Goal: Complete application form

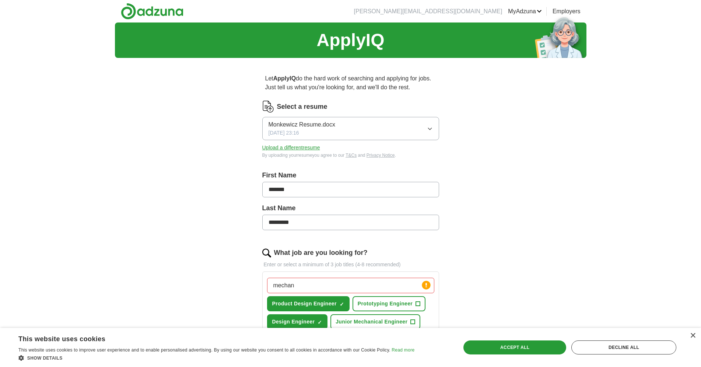
scroll to position [113, 0]
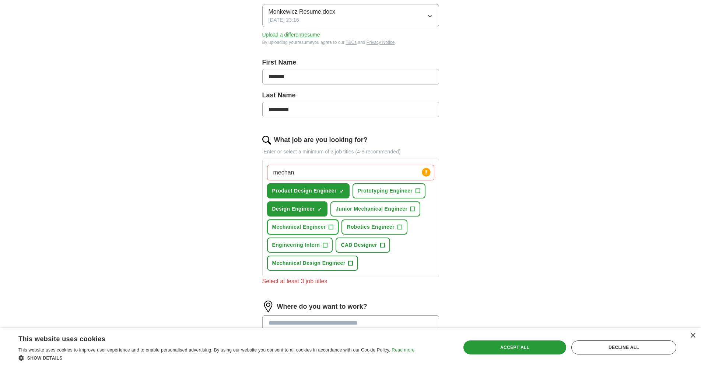
click at [315, 230] on span "Mechanical Engineer" at bounding box center [299, 227] width 54 height 8
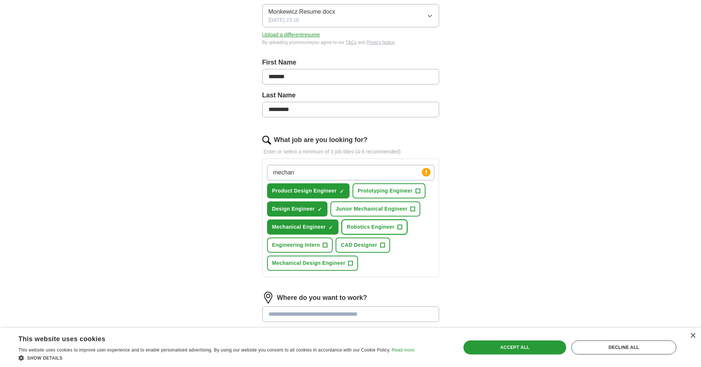
click at [368, 230] on span "Robotics Engineer" at bounding box center [371, 227] width 48 height 8
click at [354, 247] on span "CAD Designer" at bounding box center [359, 245] width 36 height 8
click at [304, 263] on span "Mechanical Design Engineer" at bounding box center [308, 263] width 73 height 8
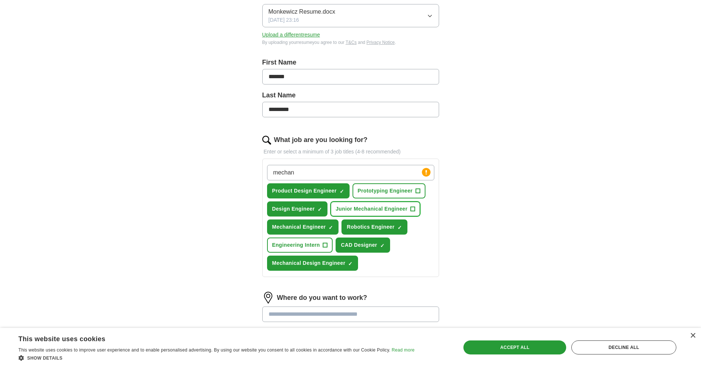
click at [378, 210] on span "Junior Mechanical Engineer" at bounding box center [372, 209] width 72 height 8
drag, startPoint x: 342, startPoint y: 167, endPoint x: 252, endPoint y: 169, distance: 89.2
click at [267, 169] on input "mechan" at bounding box center [350, 172] width 167 height 15
click at [242, 169] on div "Let ApplyIQ do the hard work of searching and applying for jobs. Just tell us w…" at bounding box center [351, 193] width 236 height 485
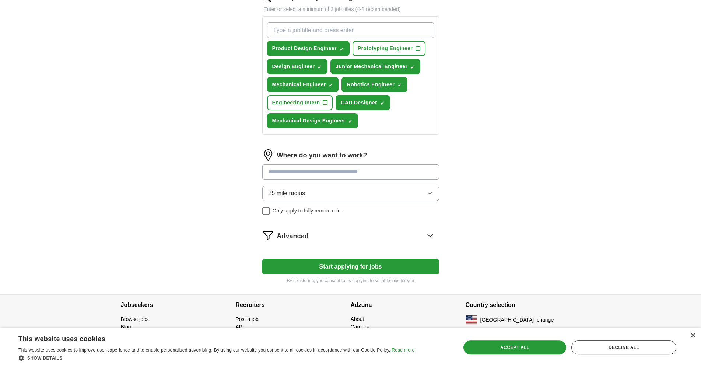
scroll to position [257, 0]
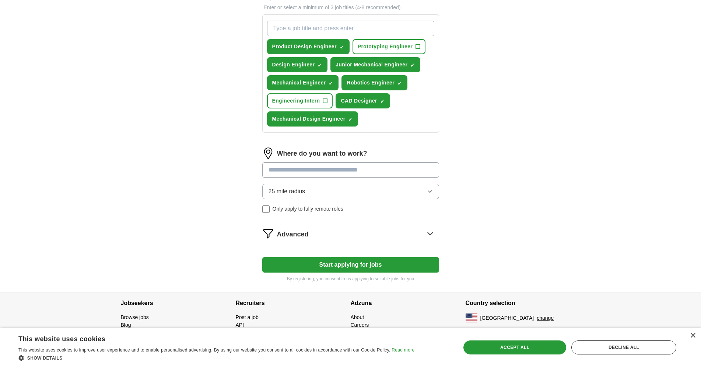
click at [285, 169] on input at bounding box center [350, 169] width 177 height 15
type input "********"
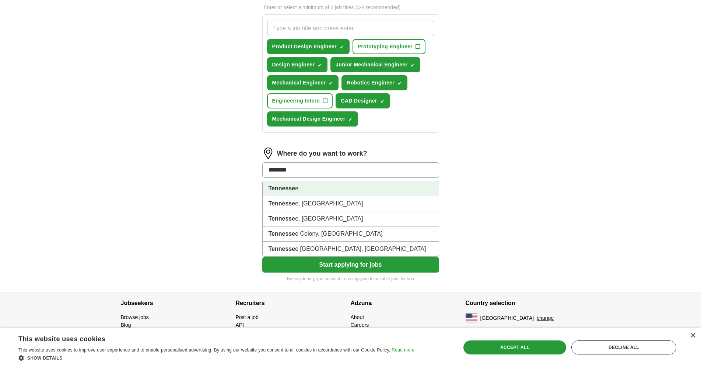
click at [319, 188] on li "Tennesse e" at bounding box center [351, 188] width 176 height 15
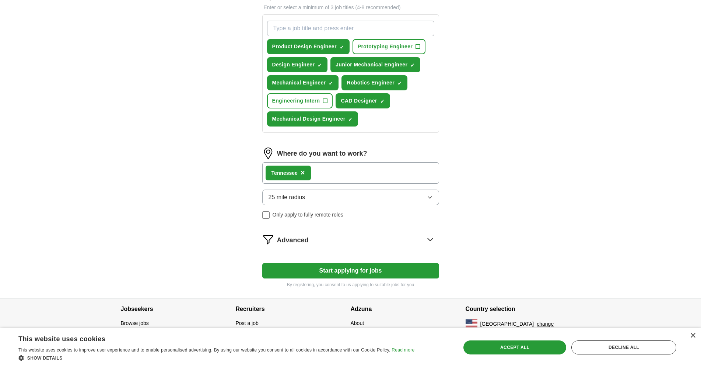
click at [332, 177] on div "Tennesse e ×" at bounding box center [350, 172] width 177 height 21
click at [335, 173] on div "Tennesse e ×" at bounding box center [350, 172] width 177 height 21
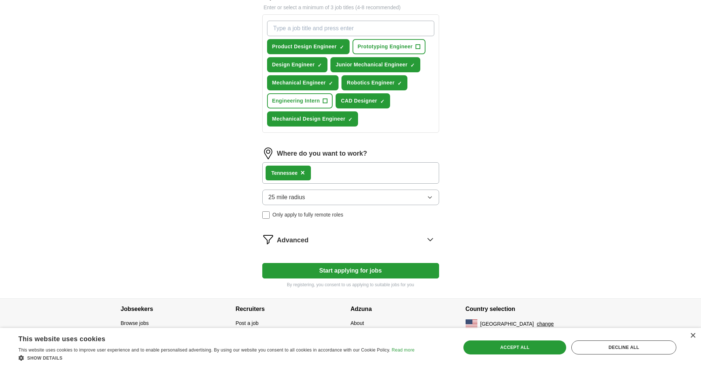
click at [315, 173] on div "Tennesse e ×" at bounding box center [350, 172] width 177 height 21
click at [311, 194] on button "25 mile radius" at bounding box center [350, 196] width 177 height 15
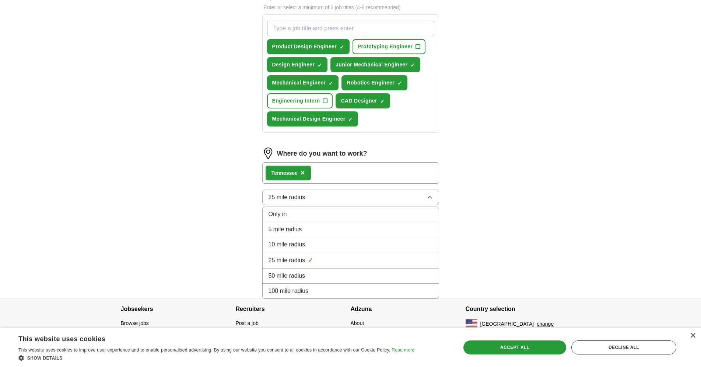
click at [310, 291] on div "100 mile radius" at bounding box center [351, 290] width 164 height 9
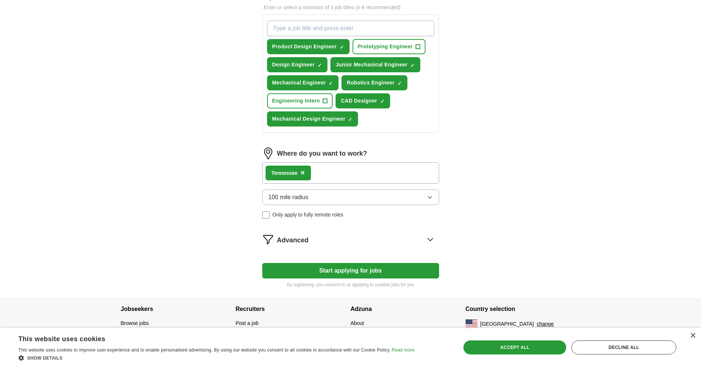
click at [338, 238] on div "Advanced" at bounding box center [358, 239] width 162 height 12
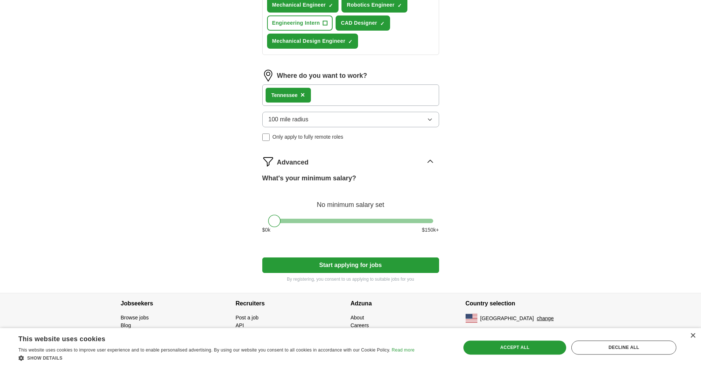
scroll to position [335, 0]
drag, startPoint x: 279, startPoint y: 219, endPoint x: 321, endPoint y: 222, distance: 42.5
click at [321, 222] on div at bounding box center [327, 220] width 13 height 13
click at [321, 222] on div at bounding box center [326, 220] width 13 height 13
drag, startPoint x: 322, startPoint y: 215, endPoint x: 255, endPoint y: 218, distance: 67.1
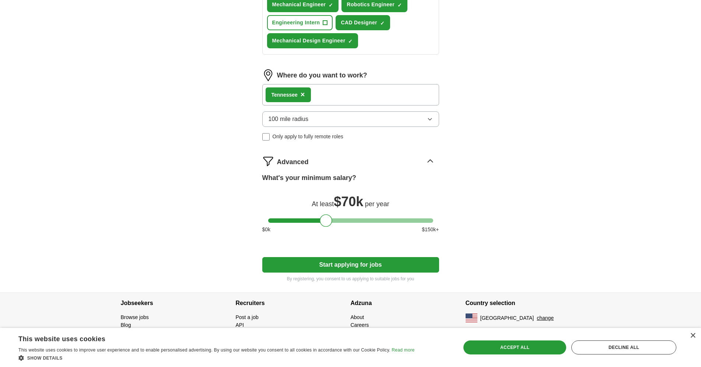
click at [255, 218] on div "Let ApplyIQ do the hard work of searching and applying for jobs. Just tell us w…" at bounding box center [351, 10] width 236 height 563
click at [376, 264] on button "Start applying for jobs" at bounding box center [350, 264] width 177 height 15
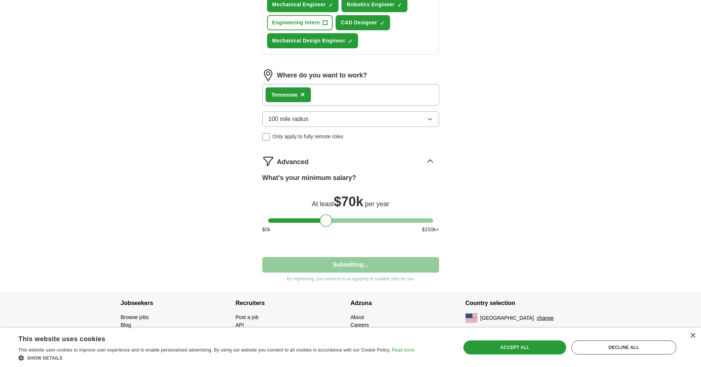
select select "**"
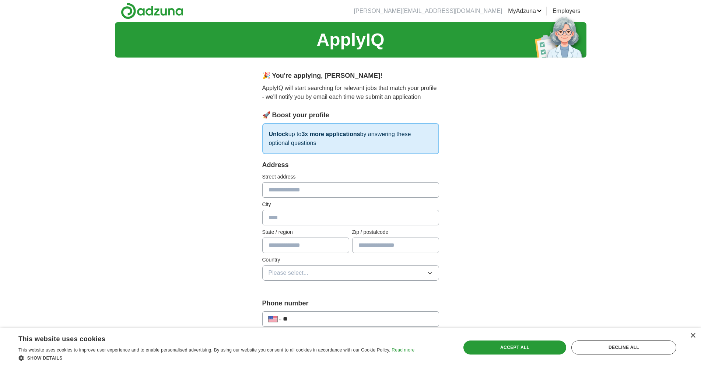
scroll to position [0, 0]
click at [347, 184] on input "text" at bounding box center [350, 189] width 177 height 15
click at [344, 188] on input "text" at bounding box center [350, 189] width 177 height 15
type input "**********"
type input "********"
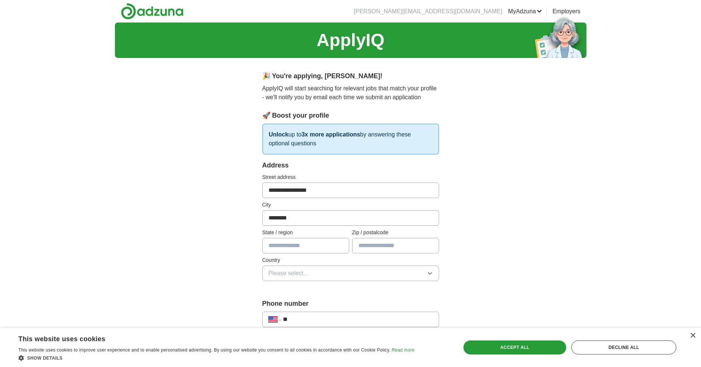
type input "**"
type input "*****"
type input "**********"
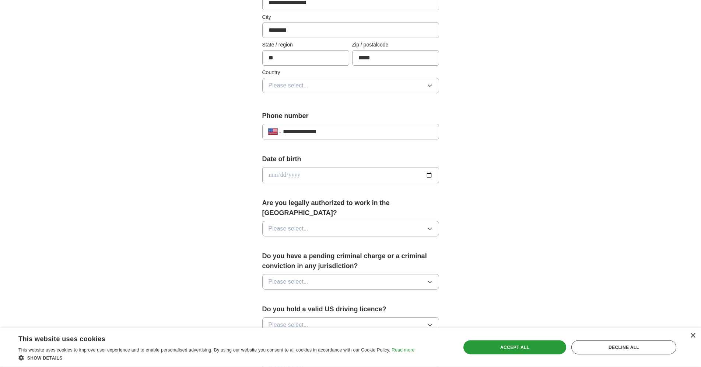
scroll to position [188, 0]
click at [283, 173] on input "date" at bounding box center [350, 175] width 177 height 16
click at [429, 173] on input "date" at bounding box center [350, 175] width 177 height 16
click at [274, 173] on input "date" at bounding box center [350, 175] width 177 height 16
type input "**********"
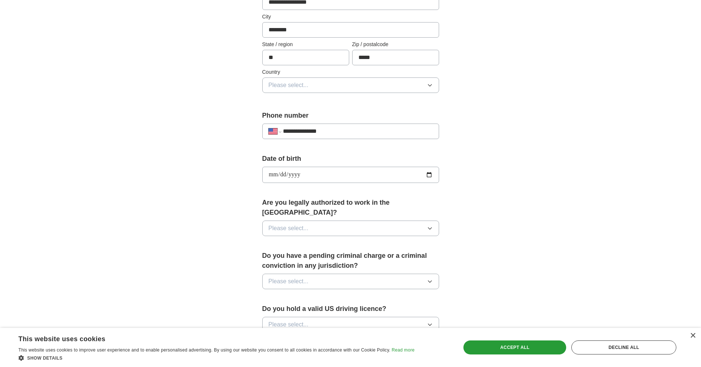
click at [251, 193] on div "**********" at bounding box center [351, 191] width 236 height 630
click at [294, 224] on span "Please select..." at bounding box center [289, 228] width 40 height 9
click at [283, 241] on div "Yes" at bounding box center [351, 245] width 164 height 9
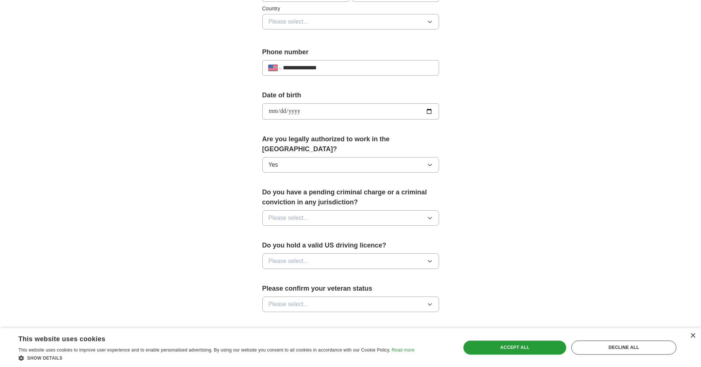
scroll to position [263, 0]
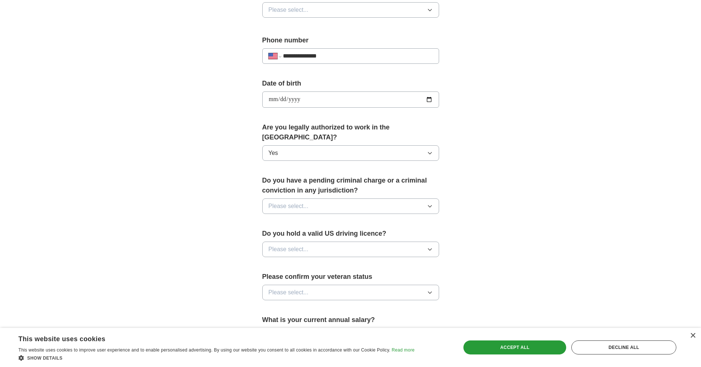
click at [293, 202] on span "Please select..." at bounding box center [289, 206] width 40 height 9
click at [278, 234] on div "No" at bounding box center [351, 238] width 164 height 9
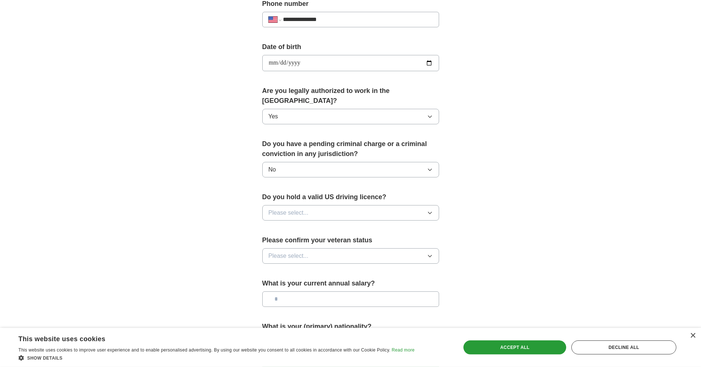
scroll to position [301, 0]
click at [292, 207] on span "Please select..." at bounding box center [289, 211] width 40 height 9
click at [286, 224] on div "Yes" at bounding box center [351, 228] width 164 height 9
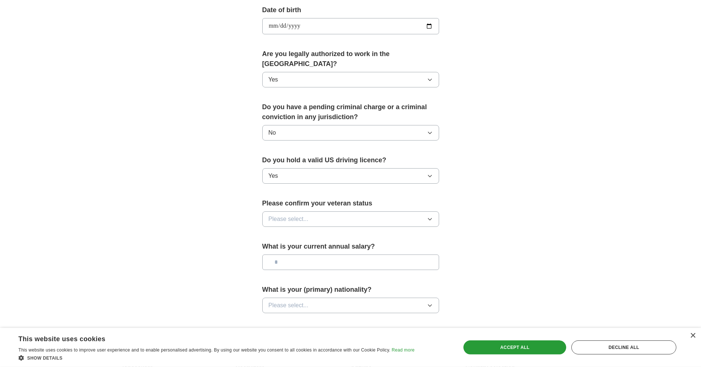
scroll to position [376, 0]
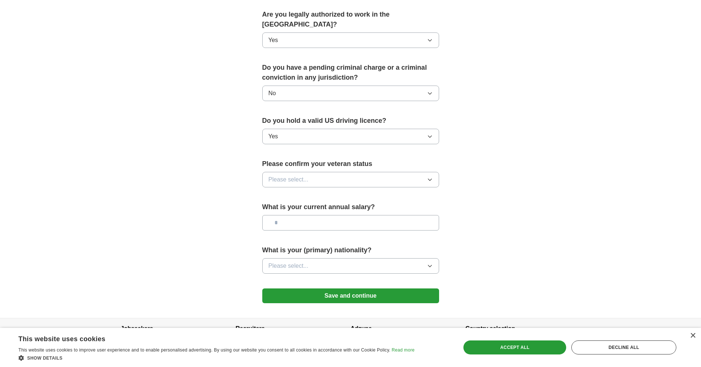
click at [289, 175] on span "Please select..." at bounding box center [289, 179] width 40 height 9
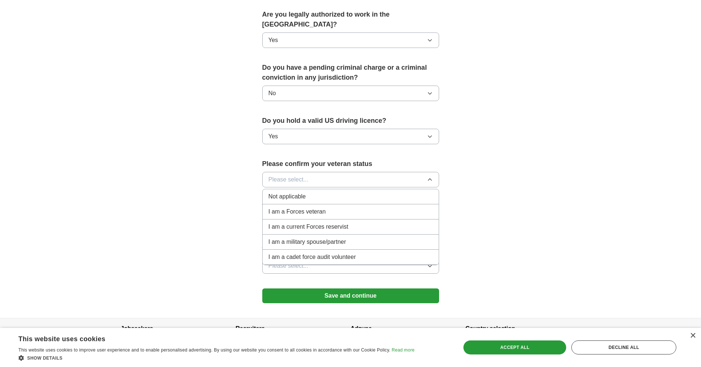
click at [304, 192] on span "Not applicable" at bounding box center [287, 196] width 37 height 9
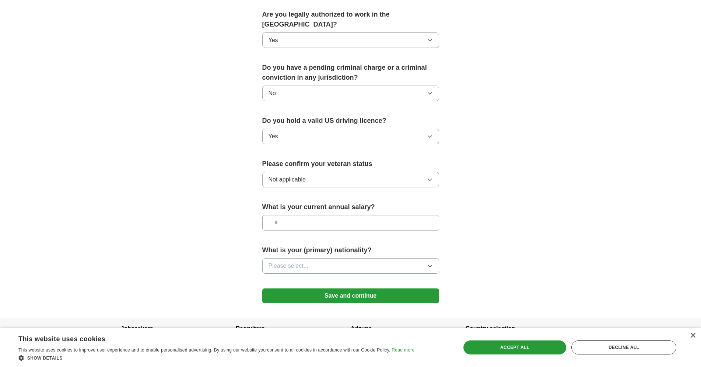
click at [307, 172] on button "Not applicable" at bounding box center [350, 179] width 177 height 15
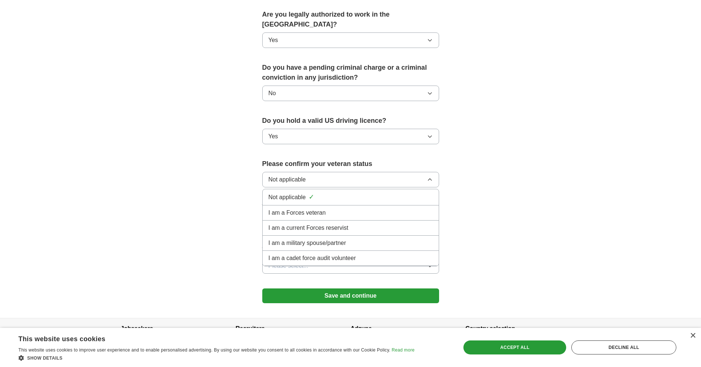
click at [246, 174] on div "**********" at bounding box center [351, 3] width 236 height 630
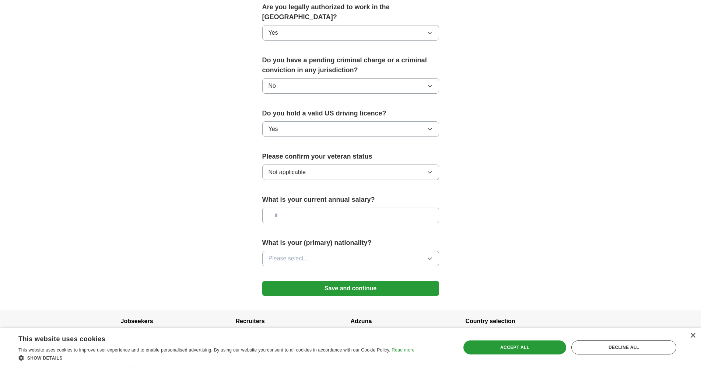
scroll to position [391, 0]
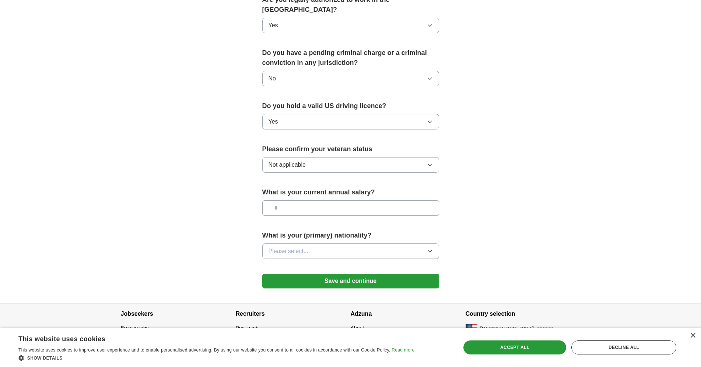
click at [328, 200] on input "text" at bounding box center [350, 207] width 177 height 15
click at [302, 246] on span "Please select..." at bounding box center [289, 250] width 40 height 9
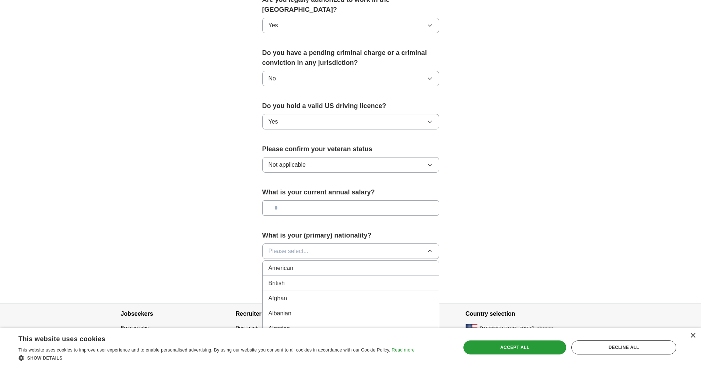
click at [288, 200] on input "text" at bounding box center [350, 207] width 177 height 15
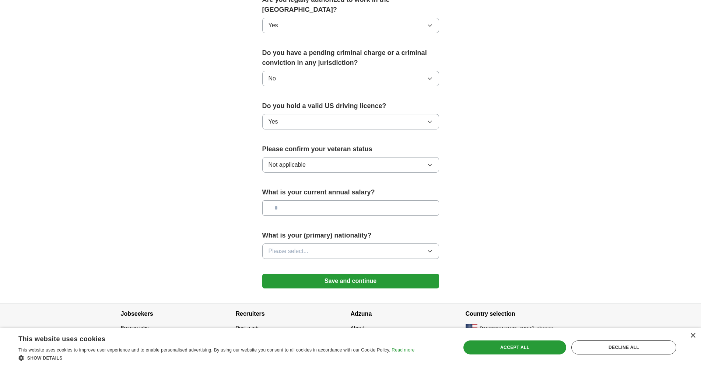
paste input "*******"
type input "*******"
click at [289, 246] on span "Please select..." at bounding box center [289, 250] width 40 height 9
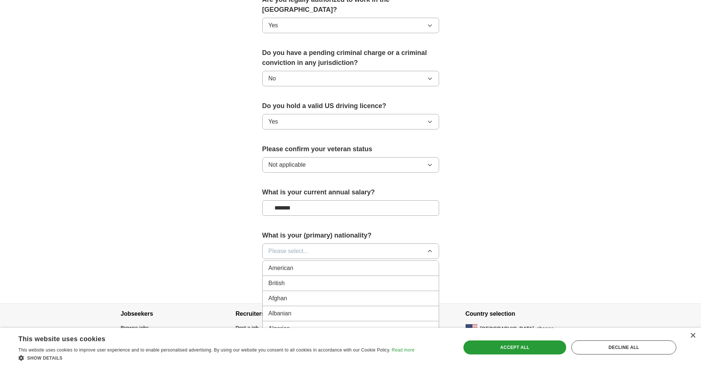
click at [283, 263] on span "American" at bounding box center [281, 267] width 25 height 9
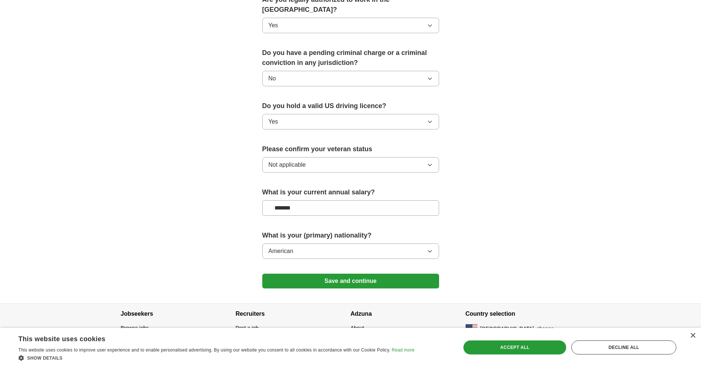
click at [290, 273] on button "Save and continue" at bounding box center [350, 280] width 177 height 15
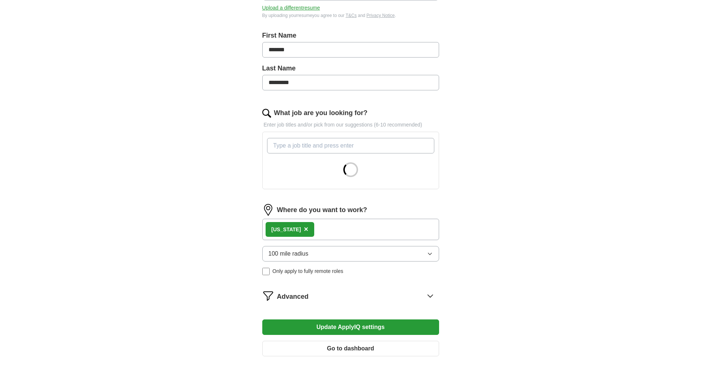
scroll to position [150, 0]
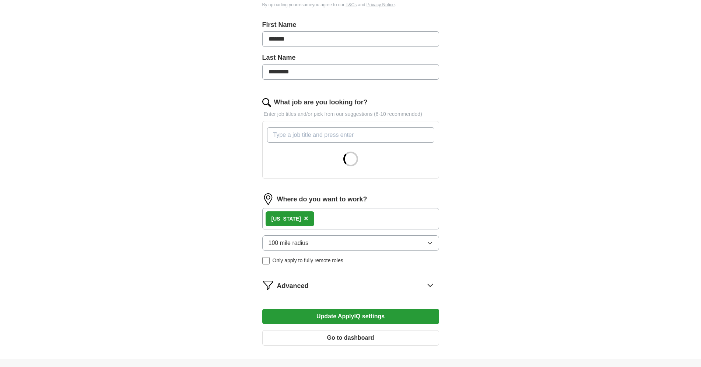
click at [325, 221] on div "Tennessee ×" at bounding box center [350, 218] width 177 height 21
click at [266, 221] on div "Tennessee ×" at bounding box center [290, 218] width 49 height 15
click at [263, 217] on div "Tennessee ×" at bounding box center [350, 218] width 177 height 21
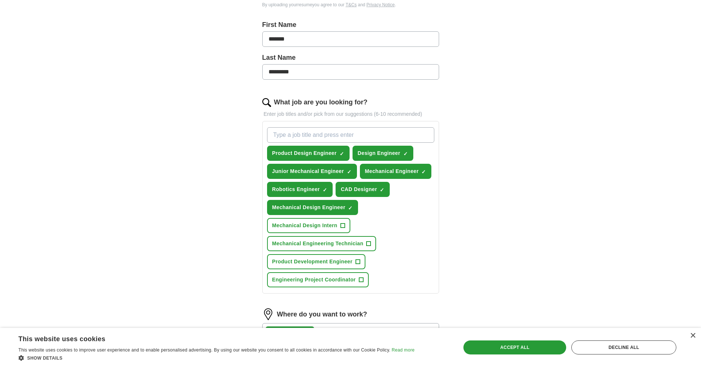
scroll to position [188, 0]
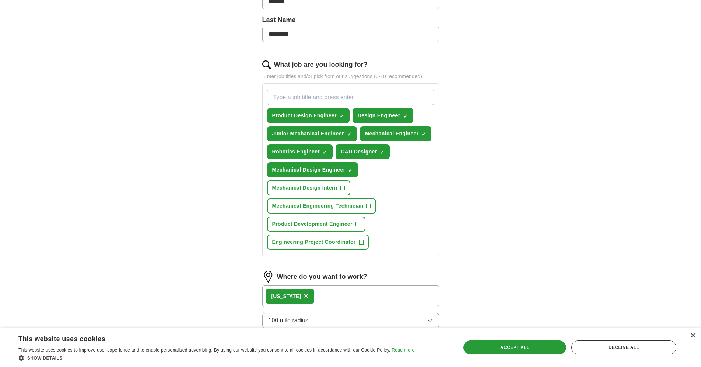
click at [307, 97] on input "What job are you looking for?" at bounding box center [350, 97] width 167 height 15
type input "manifactur"
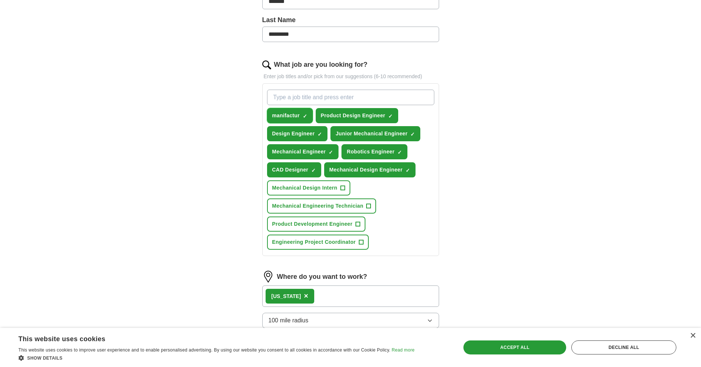
click at [0, 0] on span "×" at bounding box center [0, 0] width 0 height 0
click at [305, 99] on input "What job are you looking for?" at bounding box center [350, 97] width 167 height 15
type input "Manifacturing Engineer"
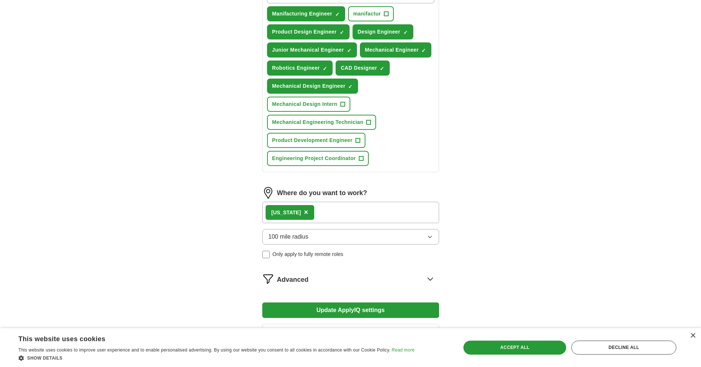
scroll to position [301, 0]
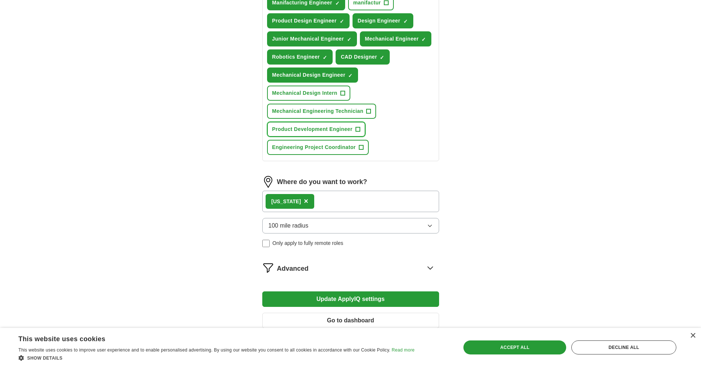
click at [287, 128] on span "Product Development Engineer" at bounding box center [312, 129] width 80 height 8
click at [305, 297] on button "Update ApplyIQ settings" at bounding box center [350, 298] width 177 height 15
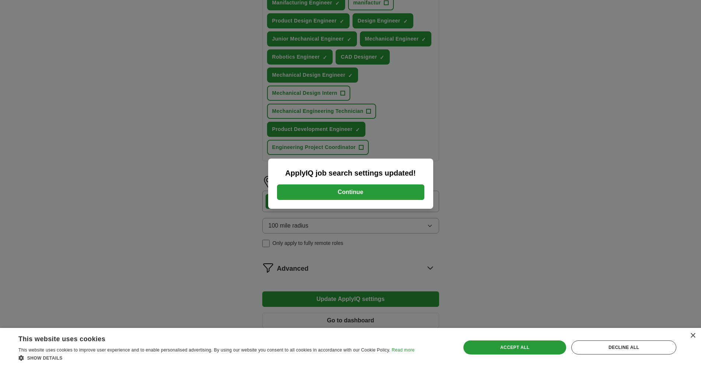
click at [331, 196] on button "Continue" at bounding box center [350, 191] width 147 height 15
